Goal: Information Seeking & Learning: Learn about a topic

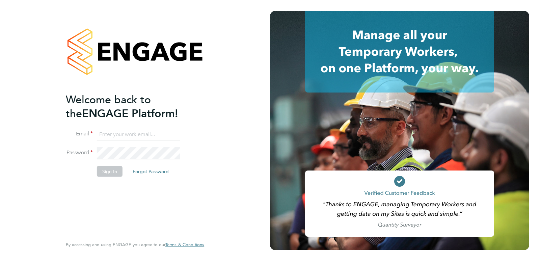
type input "[PERSON_NAME][EMAIL_ADDRESS][PERSON_NAME][DOMAIN_NAME]"
click at [104, 169] on button "Sign In" at bounding box center [110, 171] width 26 height 11
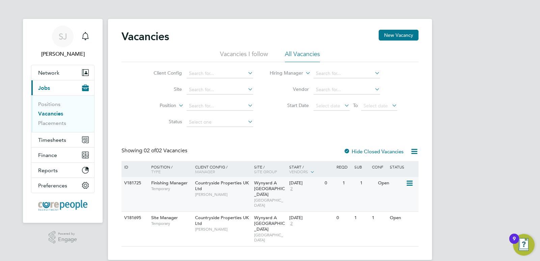
click at [169, 183] on span "Finishing Manager" at bounding box center [169, 183] width 36 height 6
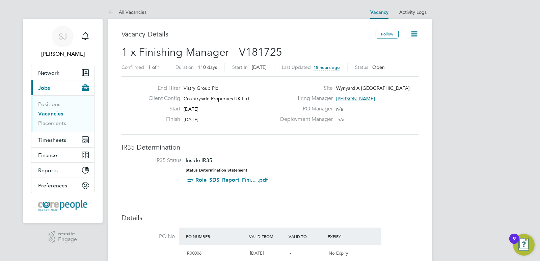
click at [217, 180] on link "Role_SDS_Report_Fini... .pdf" at bounding box center [231, 179] width 73 height 6
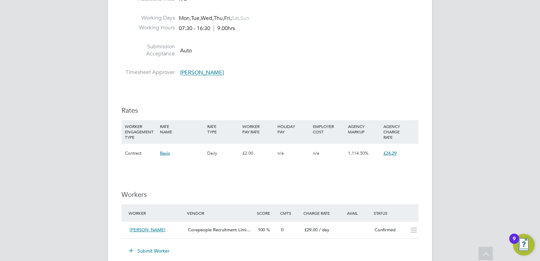
scroll to position [462, 0]
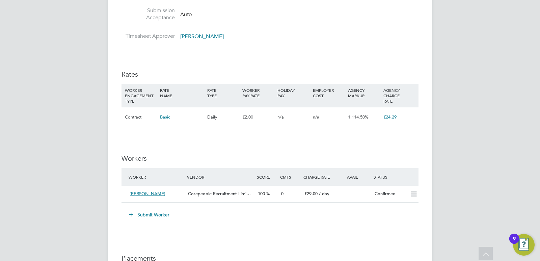
click at [163, 114] on span "Basic" at bounding box center [165, 117] width 10 height 6
click at [223, 146] on div "IR35 Determination IR35 Status Inside IR35 Status Determination Statement Role_…" at bounding box center [269, 76] width 297 height 793
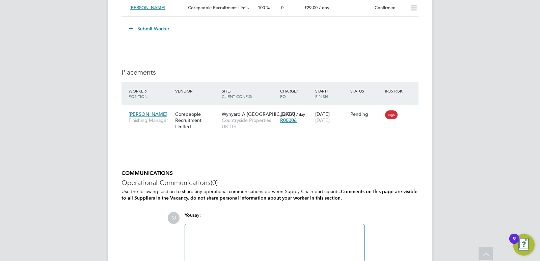
scroll to position [597, 0]
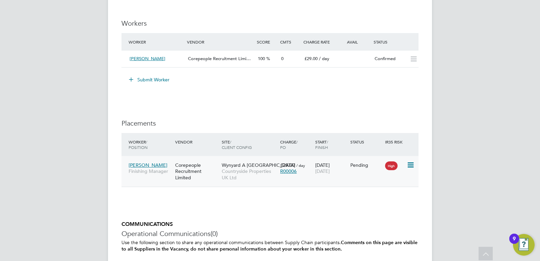
click at [149, 162] on span "[PERSON_NAME]" at bounding box center [148, 165] width 39 height 6
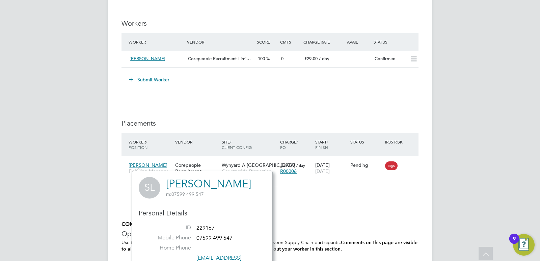
scroll to position [699, 0]
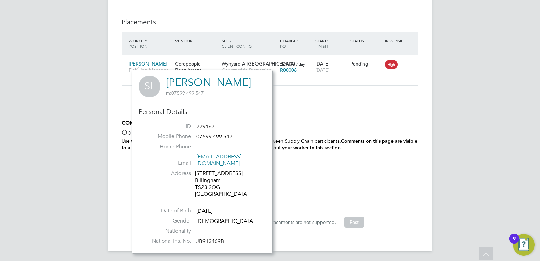
click at [320, 132] on h3 "Operational Communications (0)" at bounding box center [269, 132] width 297 height 9
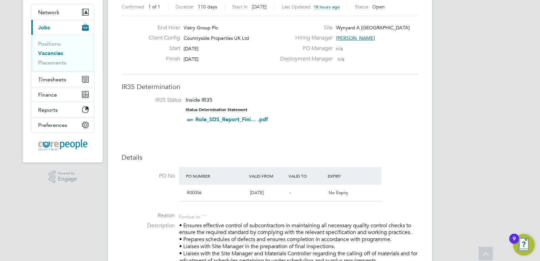
scroll to position [0, 0]
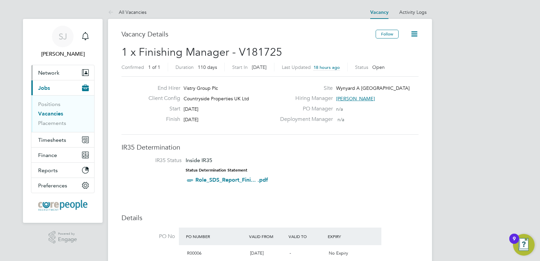
click at [44, 74] on span "Network" at bounding box center [48, 73] width 21 height 6
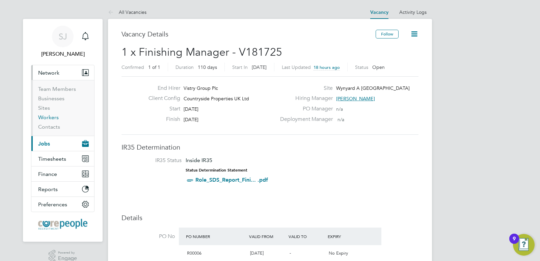
click at [54, 118] on link "Workers" at bounding box center [48, 117] width 21 height 6
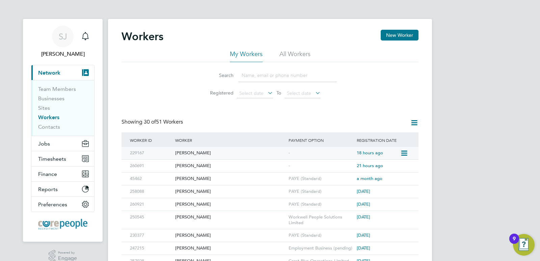
click at [186, 153] on div "Scott Lavan" at bounding box center [229, 153] width 113 height 12
click at [64, 35] on span "SJ" at bounding box center [63, 36] width 8 height 9
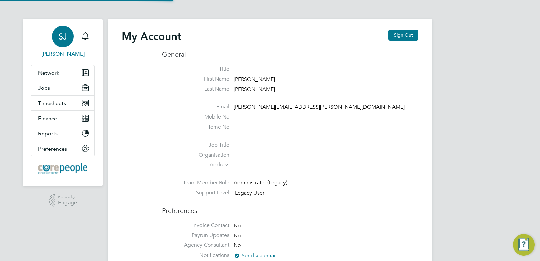
type input "susan.jackson@corepeople.com"
click at [406, 34] on button "Sign Out" at bounding box center [403, 35] width 30 height 11
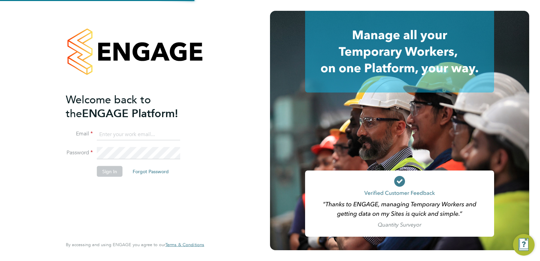
type input "susan.jackson@corepeople.com"
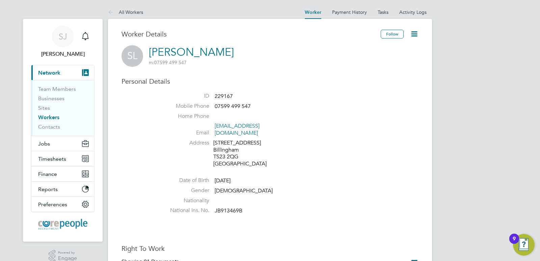
click at [53, 116] on link "Workers" at bounding box center [48, 117] width 21 height 6
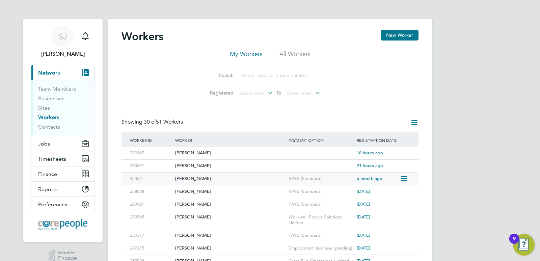
click at [188, 178] on div "[PERSON_NAME]" at bounding box center [229, 178] width 113 height 12
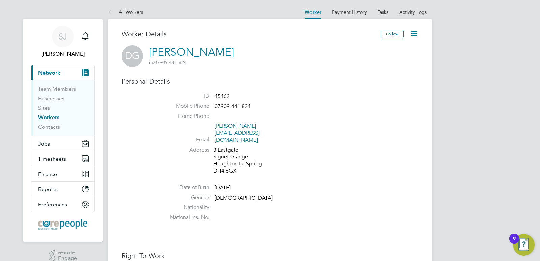
click at [47, 118] on link "Workers" at bounding box center [48, 117] width 21 height 6
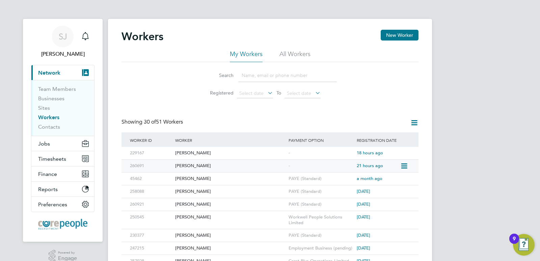
click at [183, 166] on div "[PERSON_NAME]" at bounding box center [229, 166] width 113 height 12
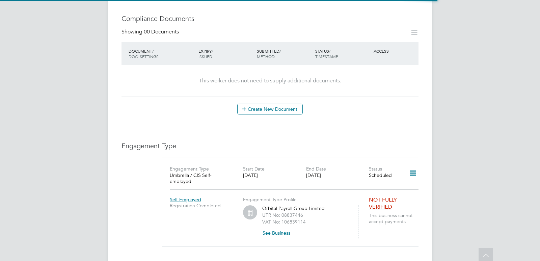
scroll to position [337, 0]
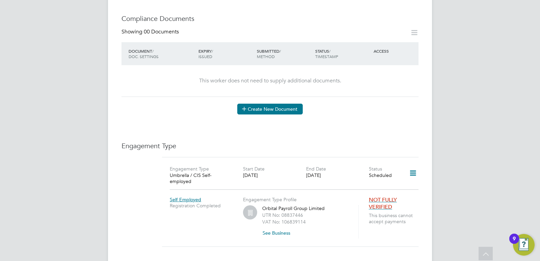
click at [269, 104] on button "Create New Document" at bounding box center [269, 109] width 65 height 11
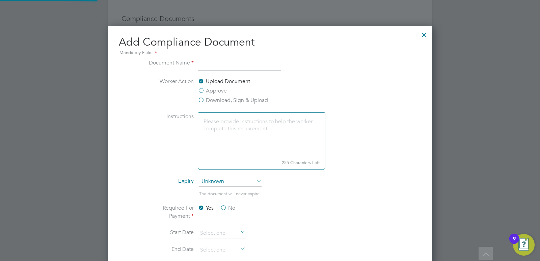
scroll to position [354, 324]
click at [223, 126] on textarea at bounding box center [262, 134] width 128 height 45
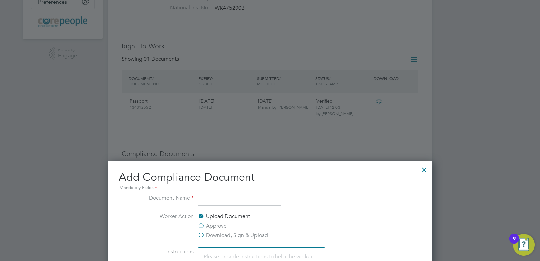
scroll to position [337, 0]
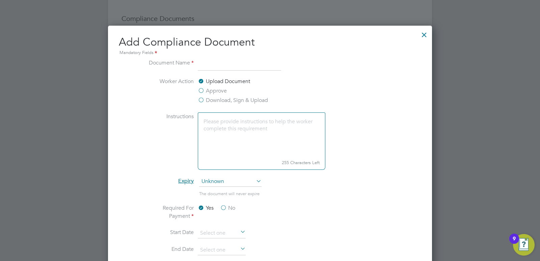
click at [424, 36] on div at bounding box center [424, 33] width 12 height 12
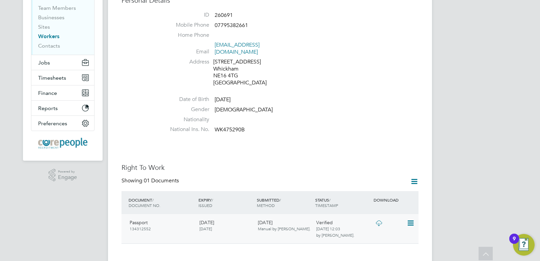
scroll to position [34, 0]
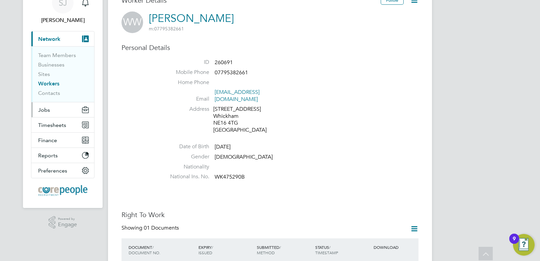
click at [48, 112] on span "Jobs" at bounding box center [44, 110] width 12 height 6
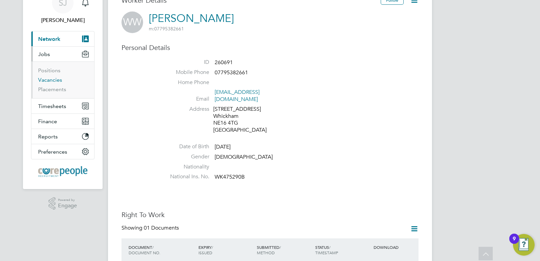
click at [55, 81] on link "Vacancies" at bounding box center [50, 80] width 24 height 6
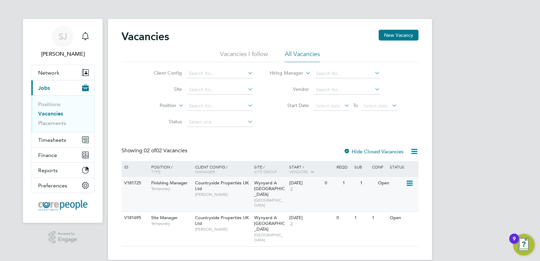
click at [411, 181] on icon at bounding box center [409, 183] width 7 height 8
click at [397, 198] on li "View Details" at bounding box center [393, 198] width 39 height 9
click at [53, 103] on link "Positions" at bounding box center [49, 104] width 22 height 6
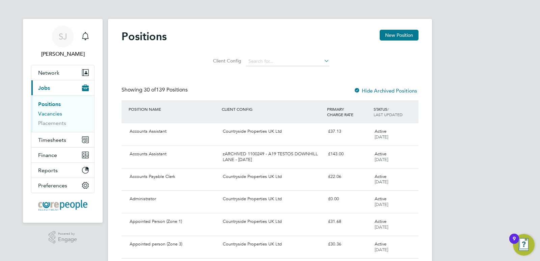
click at [53, 114] on link "Vacancies" at bounding box center [50, 113] width 24 height 6
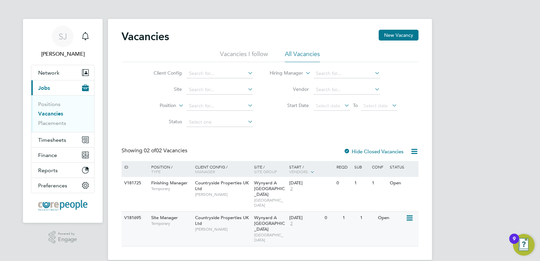
click at [409, 214] on icon at bounding box center [409, 218] width 7 height 8
click at [324, 225] on div "V181695 Site Manager Temporary Countryside Properties UK Ltd Simon Cruise Wynya…" at bounding box center [269, 228] width 297 height 35
click at [50, 122] on link "Placements" at bounding box center [52, 123] width 28 height 6
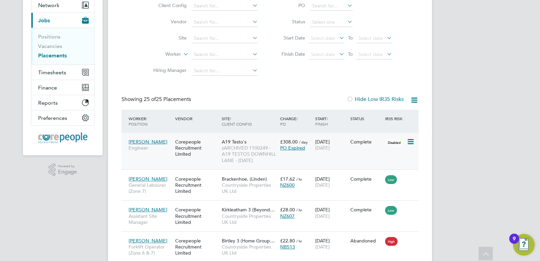
click at [413, 140] on icon at bounding box center [410, 142] width 7 height 8
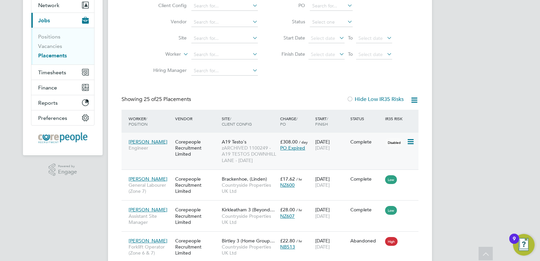
click at [410, 140] on icon at bounding box center [410, 142] width 7 height 8
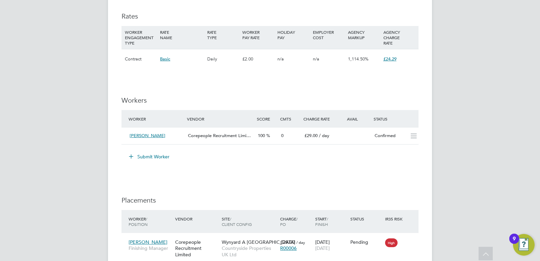
scroll to position [462, 0]
